Goal: Task Accomplishment & Management: Use online tool/utility

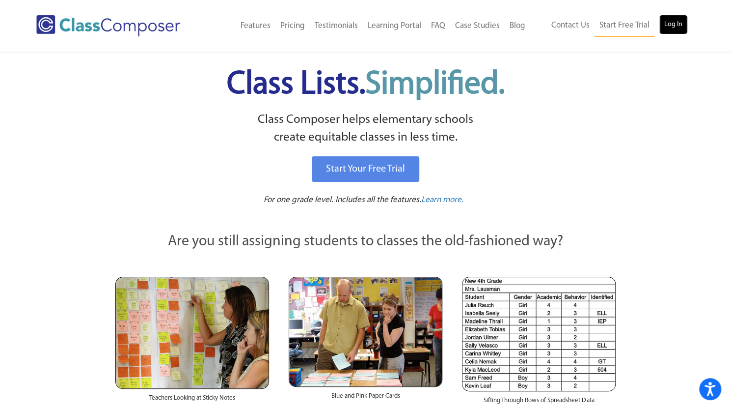
click at [680, 26] on link "Log In" at bounding box center [674, 25] width 28 height 20
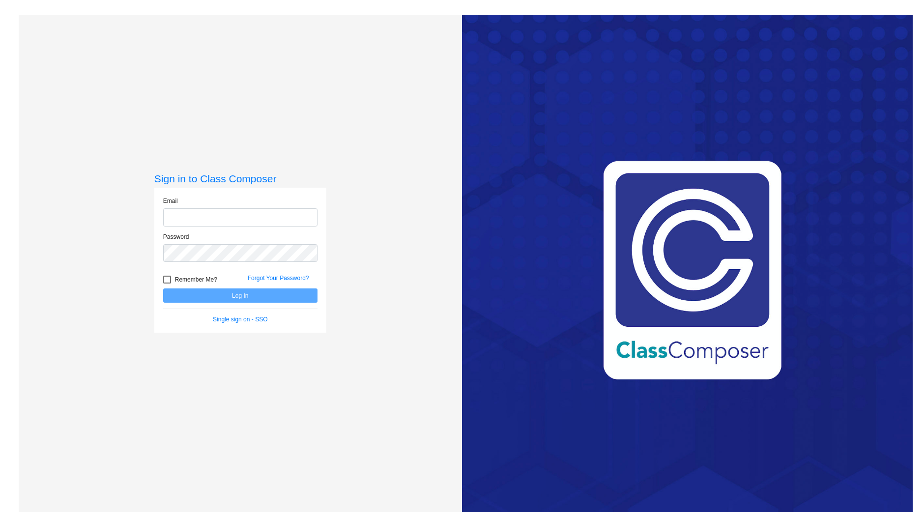
type input "[PERSON_NAME][EMAIL_ADDRESS][DOMAIN_NAME]"
click at [243, 293] on button "Log In" at bounding box center [240, 295] width 154 height 14
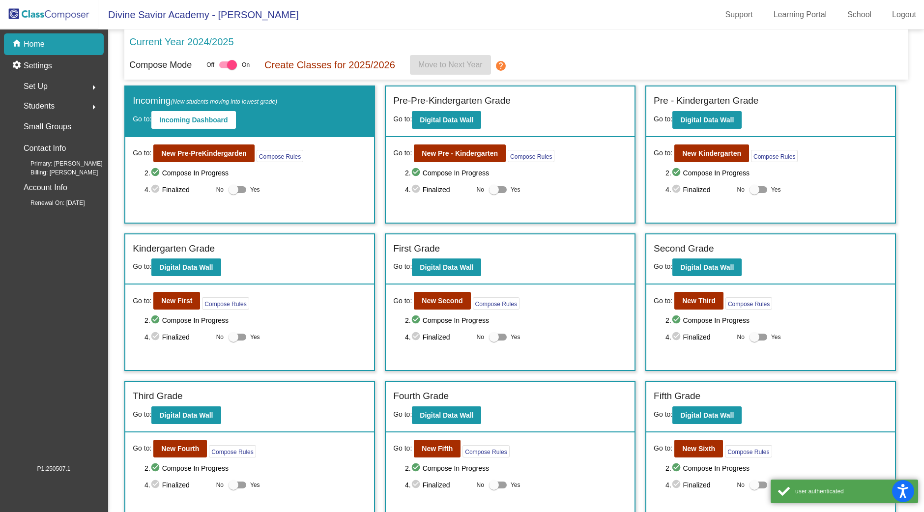
scroll to position [185, 0]
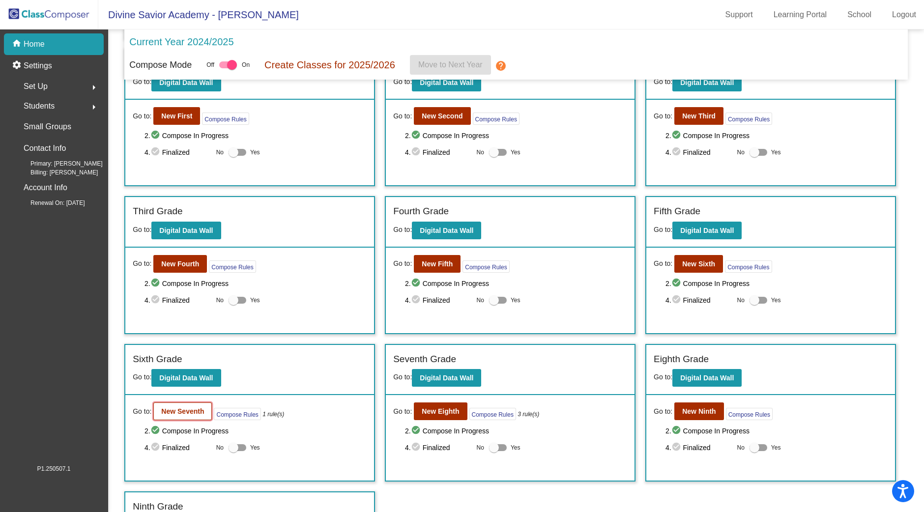
click at [177, 409] on b "New Seventh" at bounding box center [182, 411] width 43 height 8
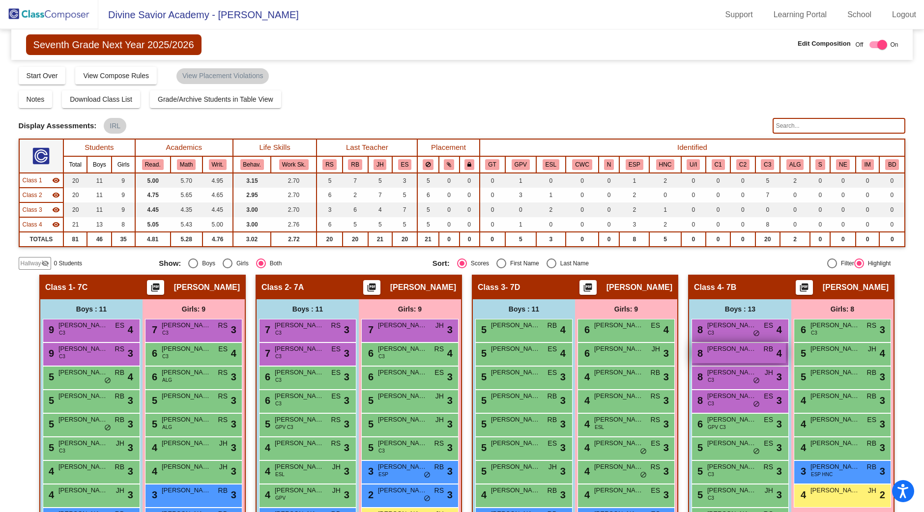
click at [723, 348] on span "Juan Martin Sanchez" at bounding box center [731, 349] width 49 height 10
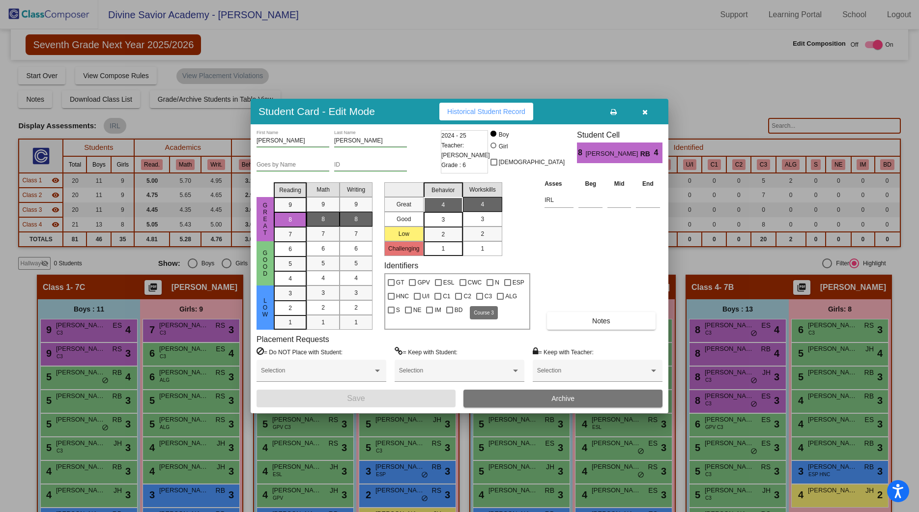
click at [480, 296] on div at bounding box center [479, 296] width 7 height 7
click at [479, 300] on input "C3" at bounding box center [479, 300] width 0 height 0
checkbox input "true"
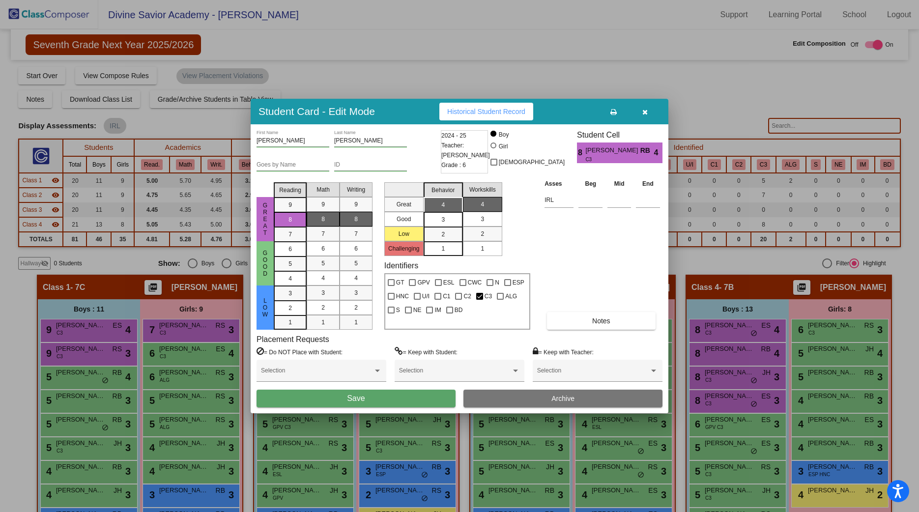
click at [396, 393] on button "Save" at bounding box center [355, 399] width 199 height 18
